Goal: Answer question/provide support

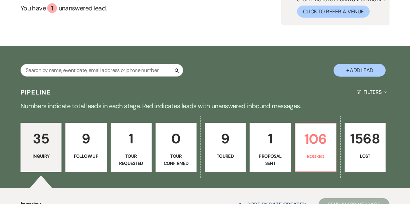
scroll to position [68, 0]
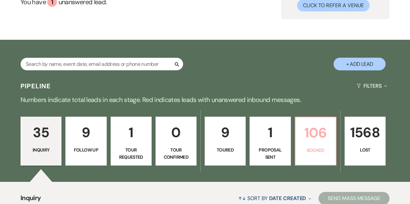
click at [302, 136] on p "106" at bounding box center [315, 133] width 33 height 22
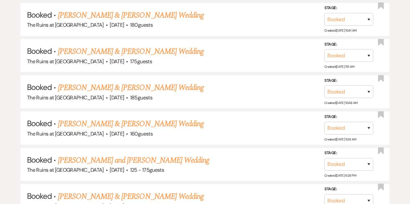
scroll to position [472, 0]
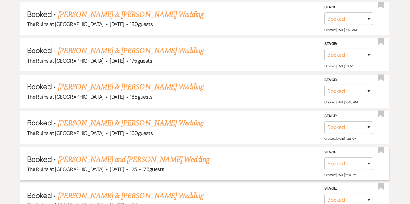
click at [153, 157] on link "[PERSON_NAME] and [PERSON_NAME] Wedding" at bounding box center [134, 159] width 152 height 12
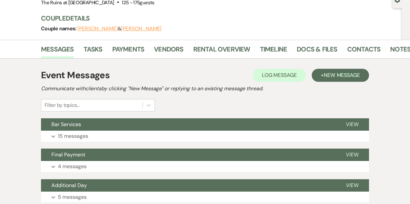
scroll to position [68, 0]
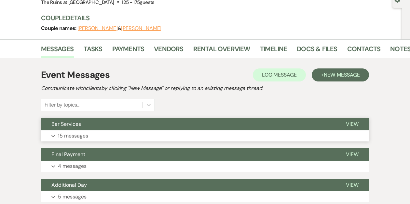
click at [124, 121] on button "Bar Services" at bounding box center [188, 124] width 294 height 12
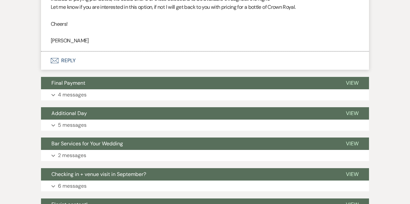
scroll to position [3213, 0]
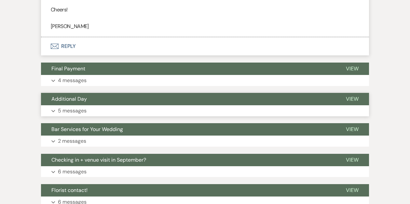
click at [110, 105] on button "Additional Day" at bounding box center [188, 99] width 294 height 12
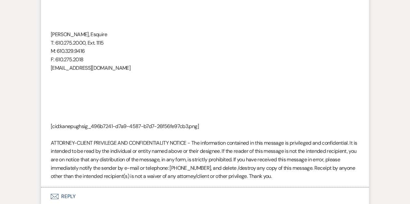
scroll to position [3910, 0]
